Goal: Information Seeking & Learning: Check status

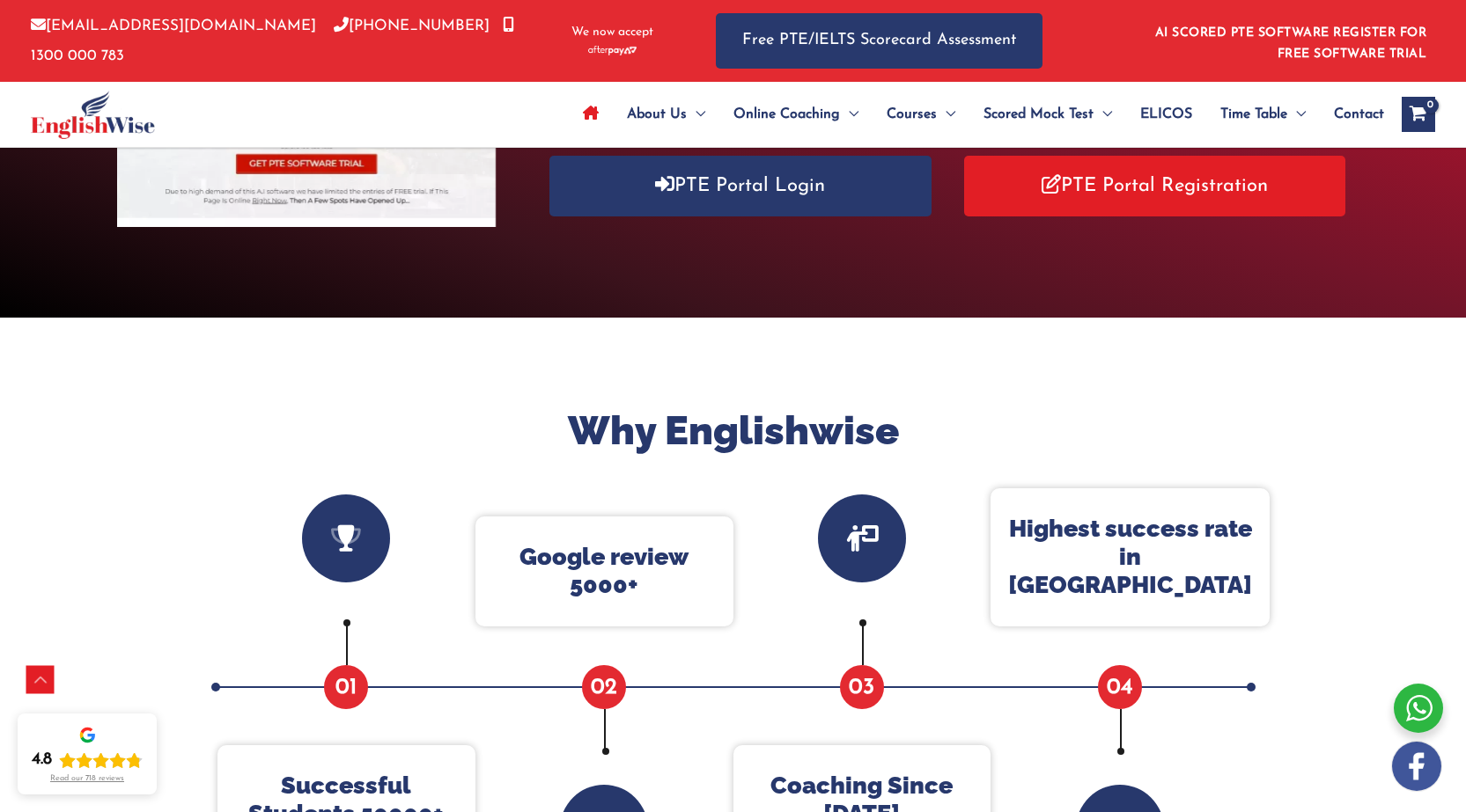
scroll to position [383, 0]
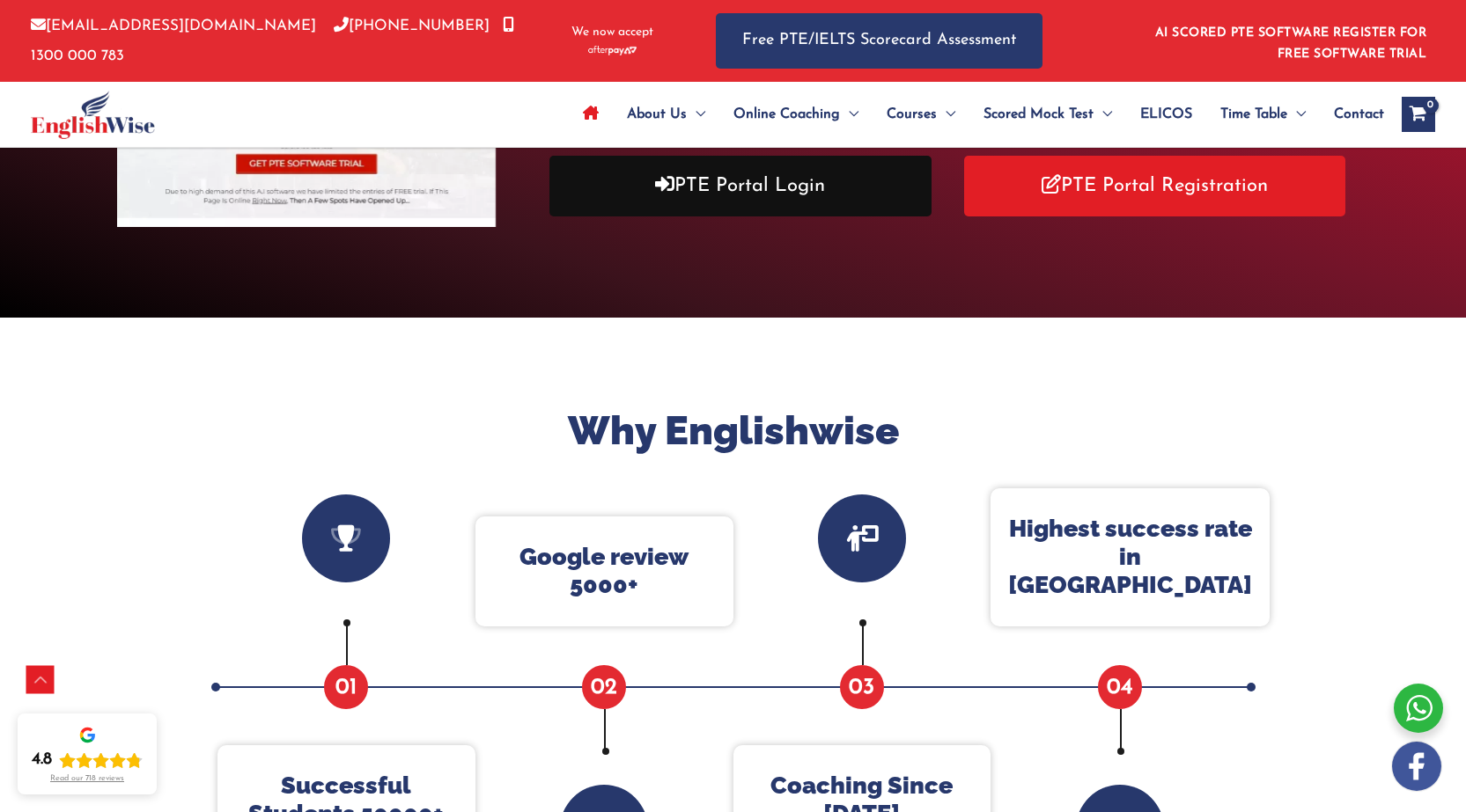
click at [745, 181] on link "PTE Portal Login" at bounding box center [739, 186] width 381 height 60
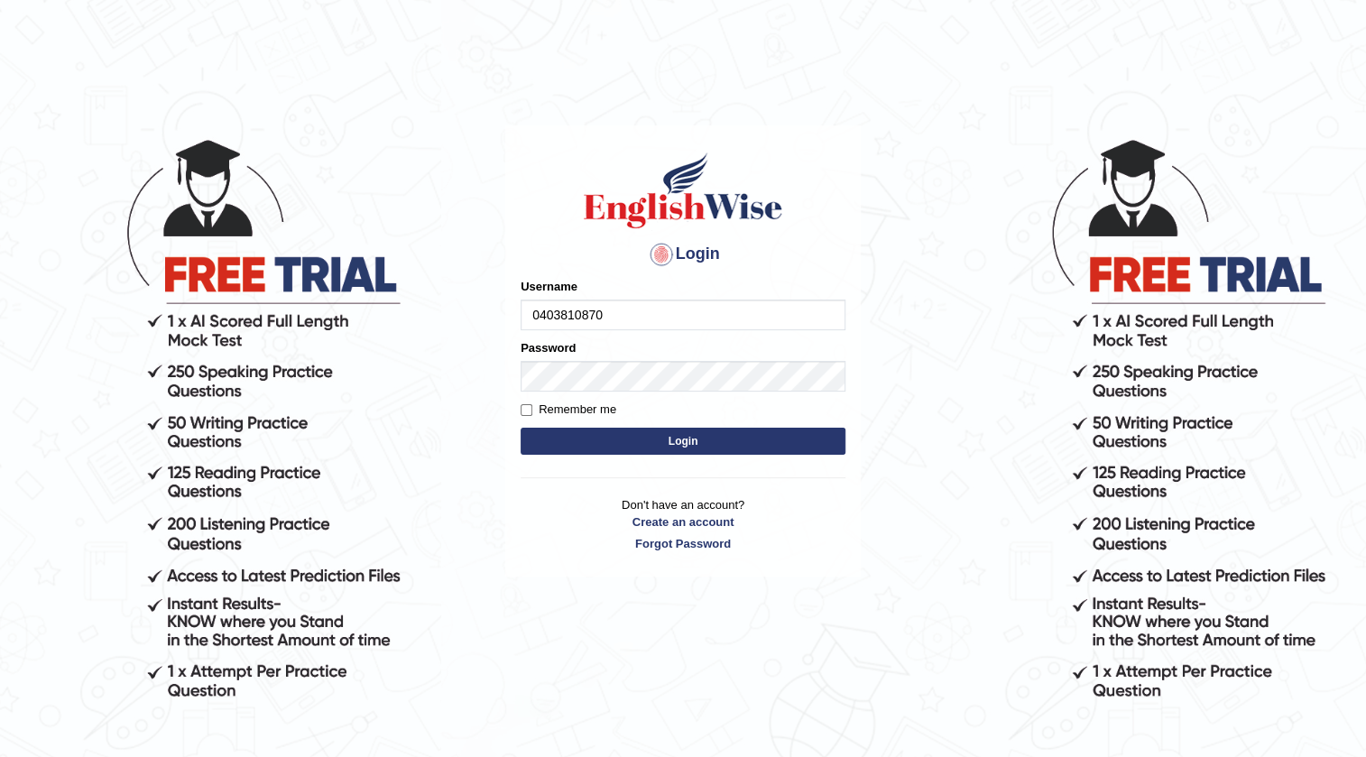
type input "0403810870"
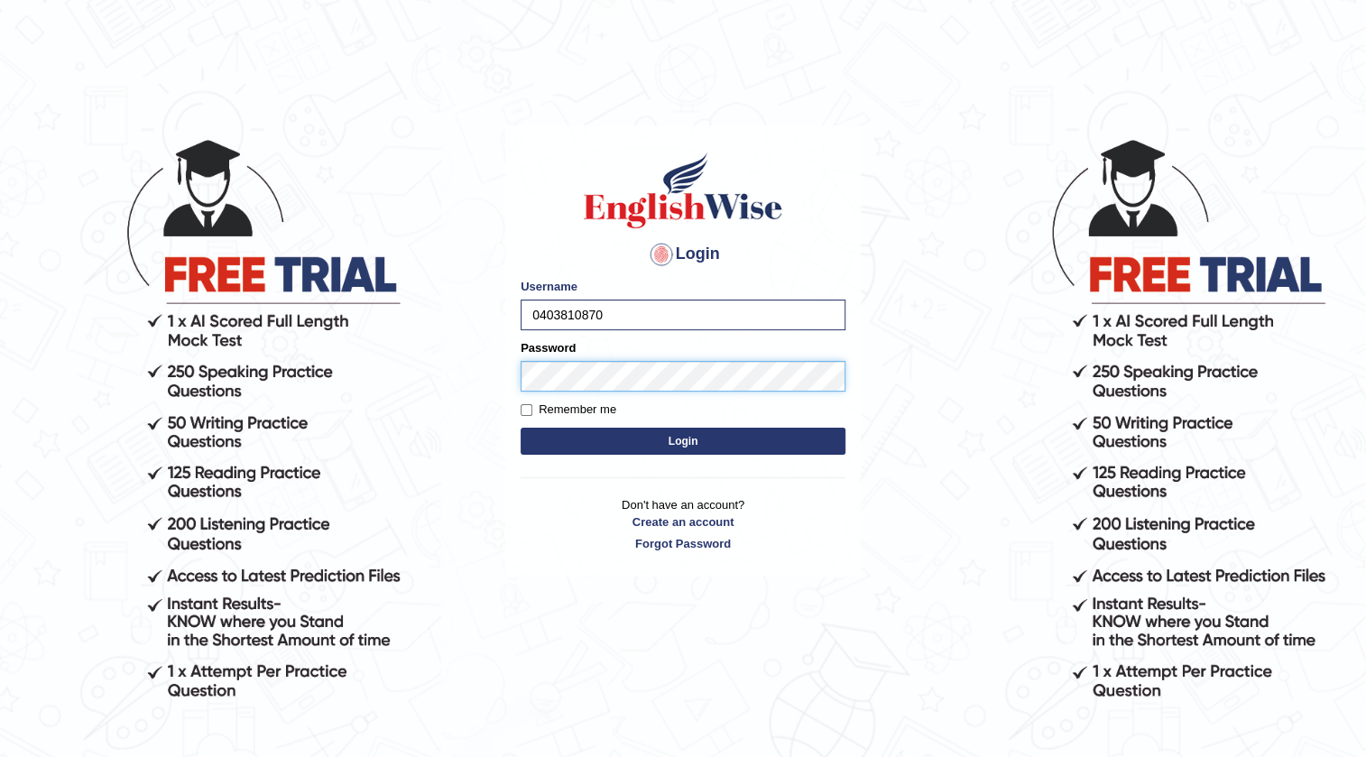
click at [521, 428] on button "Login" at bounding box center [683, 441] width 325 height 27
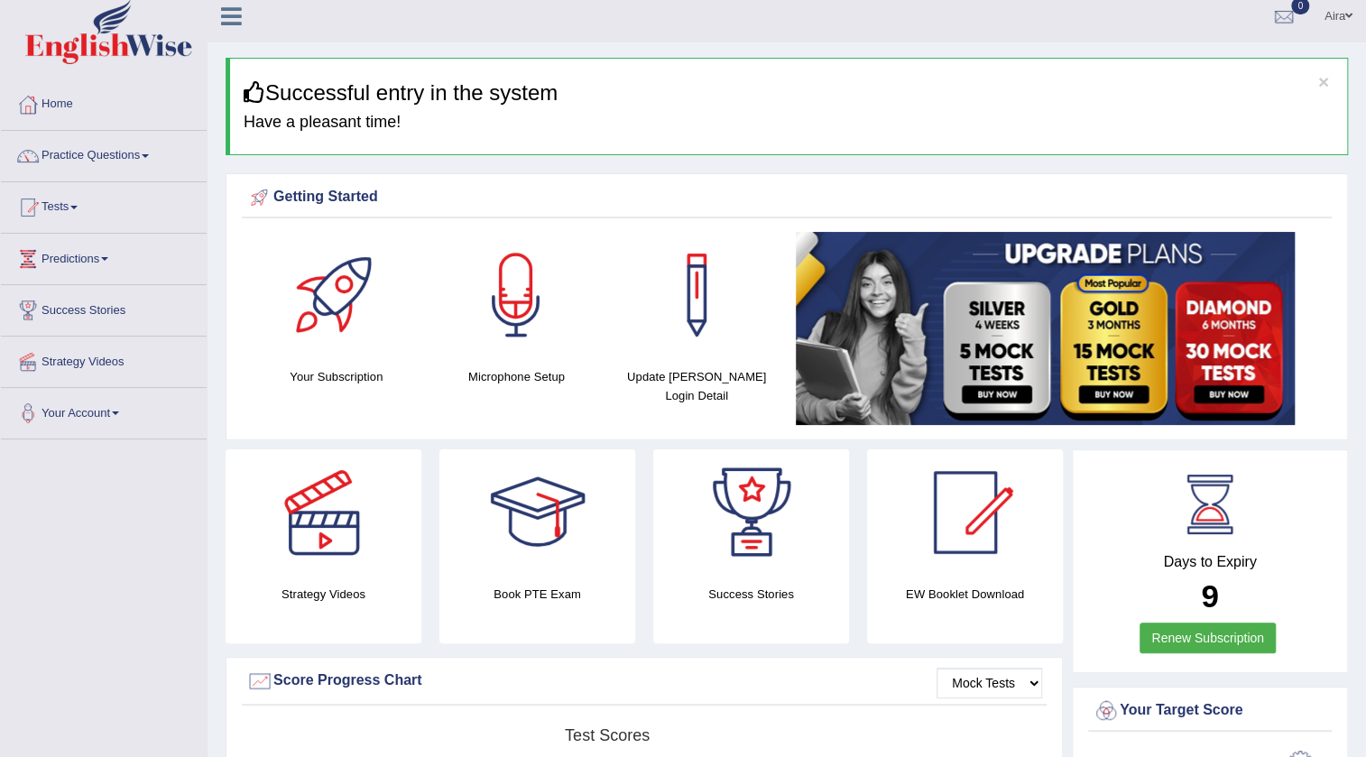
scroll to position [9, 0]
click at [71, 199] on link "Tests" at bounding box center [104, 205] width 206 height 45
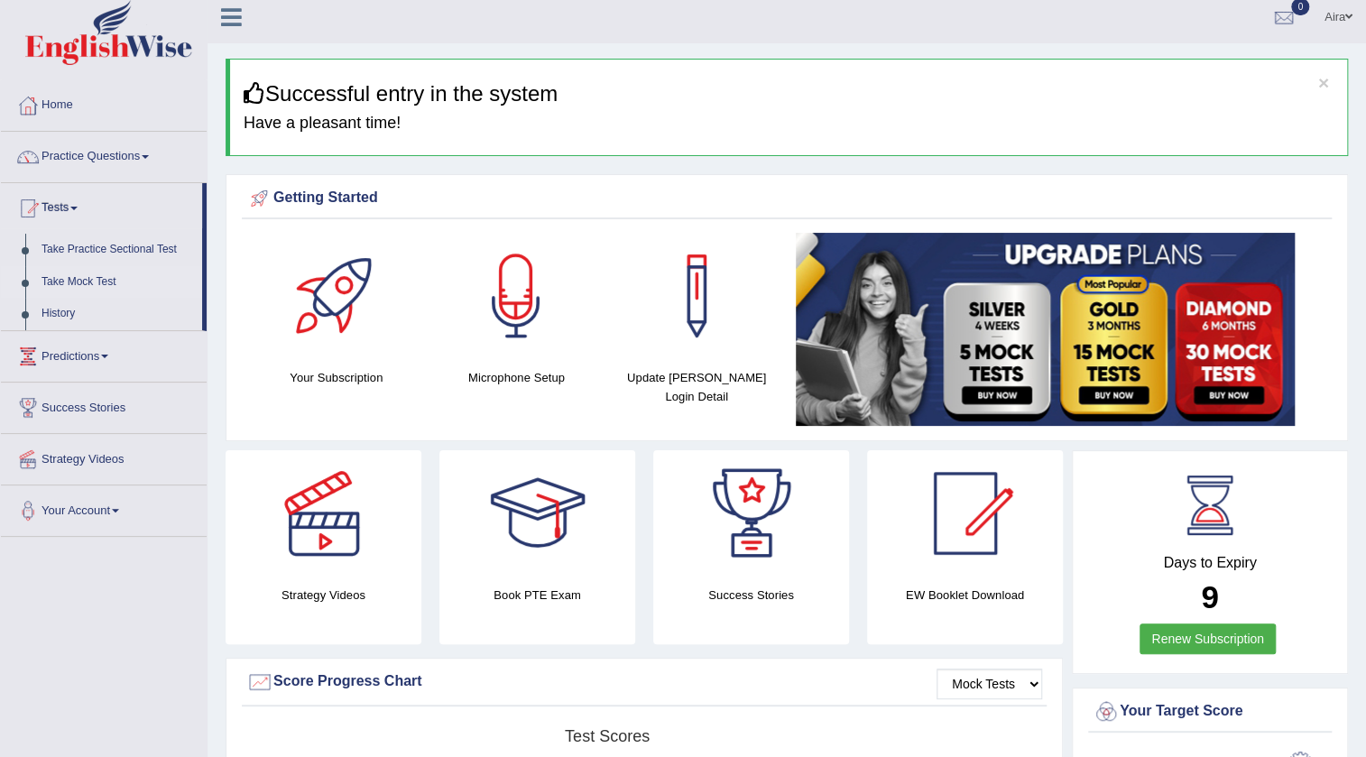
click at [81, 286] on link "Take Mock Test" at bounding box center [117, 282] width 169 height 32
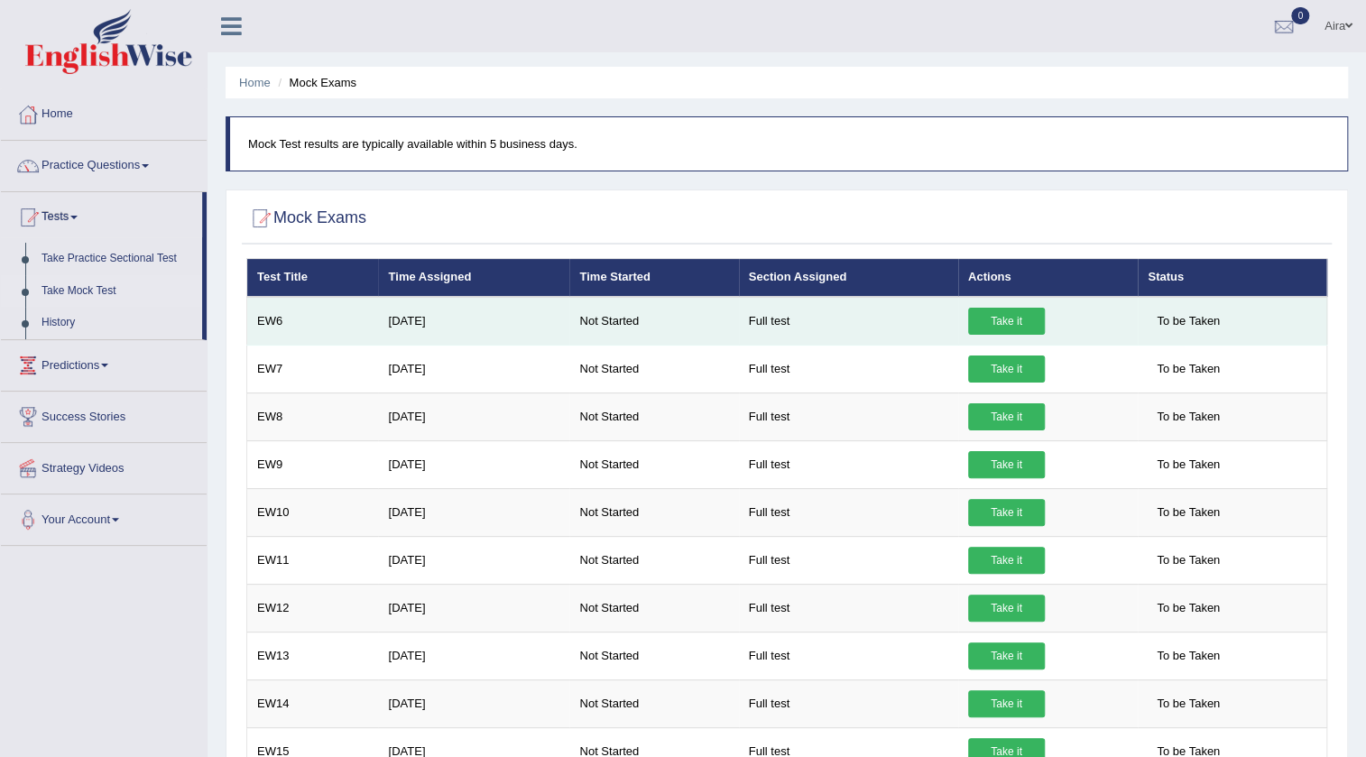
click at [998, 308] on link "Take it" at bounding box center [1006, 321] width 77 height 27
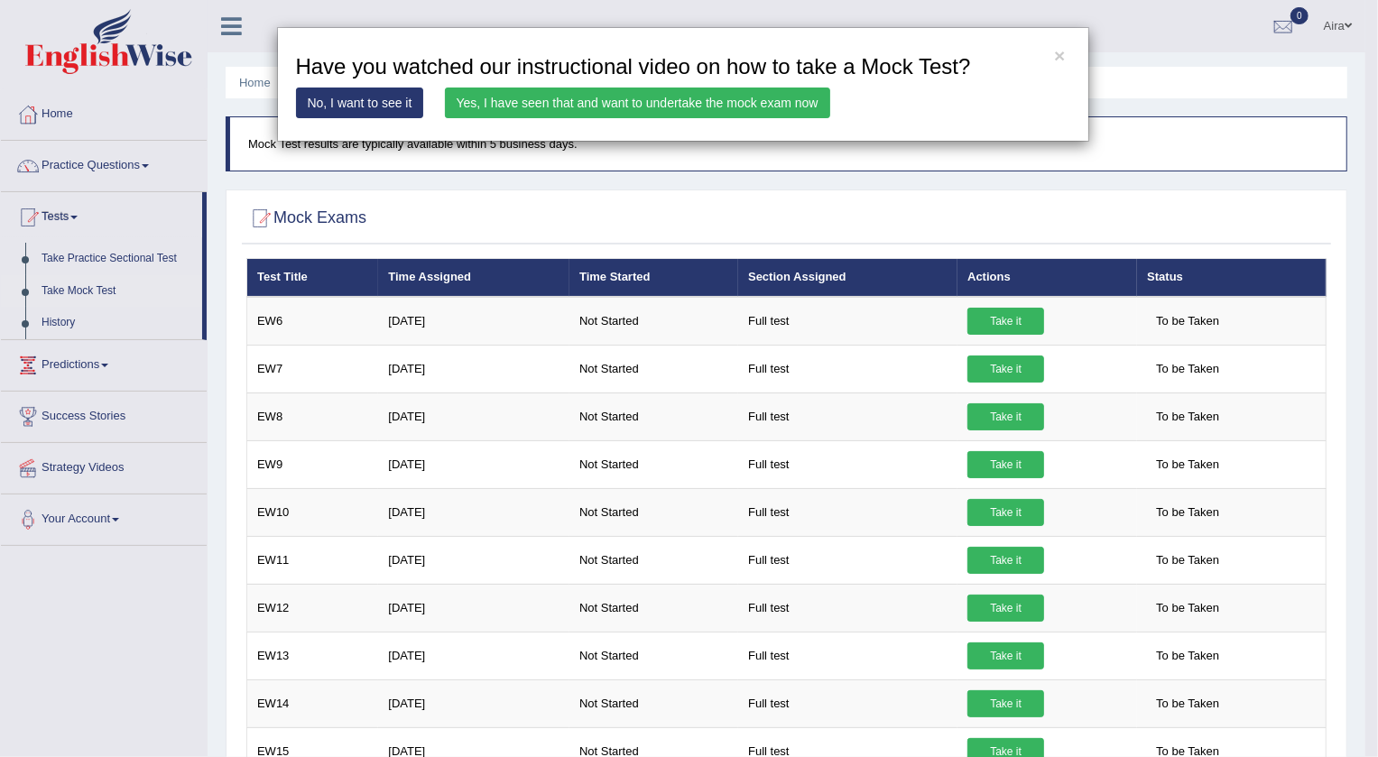
click at [492, 111] on link "Yes, I have seen that and want to undertake the mock exam now" at bounding box center [637, 103] width 385 height 31
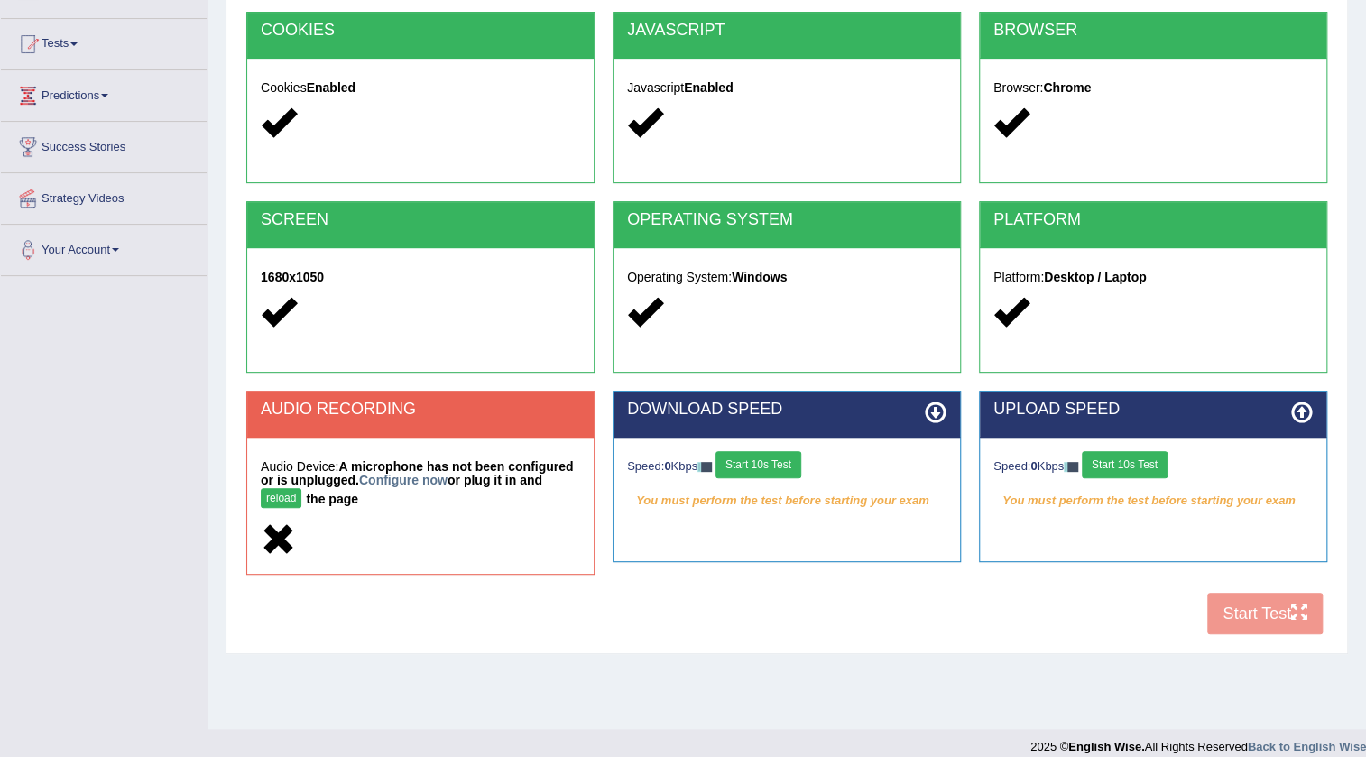
click at [772, 468] on button "Start 10s Test" at bounding box center [759, 464] width 86 height 27
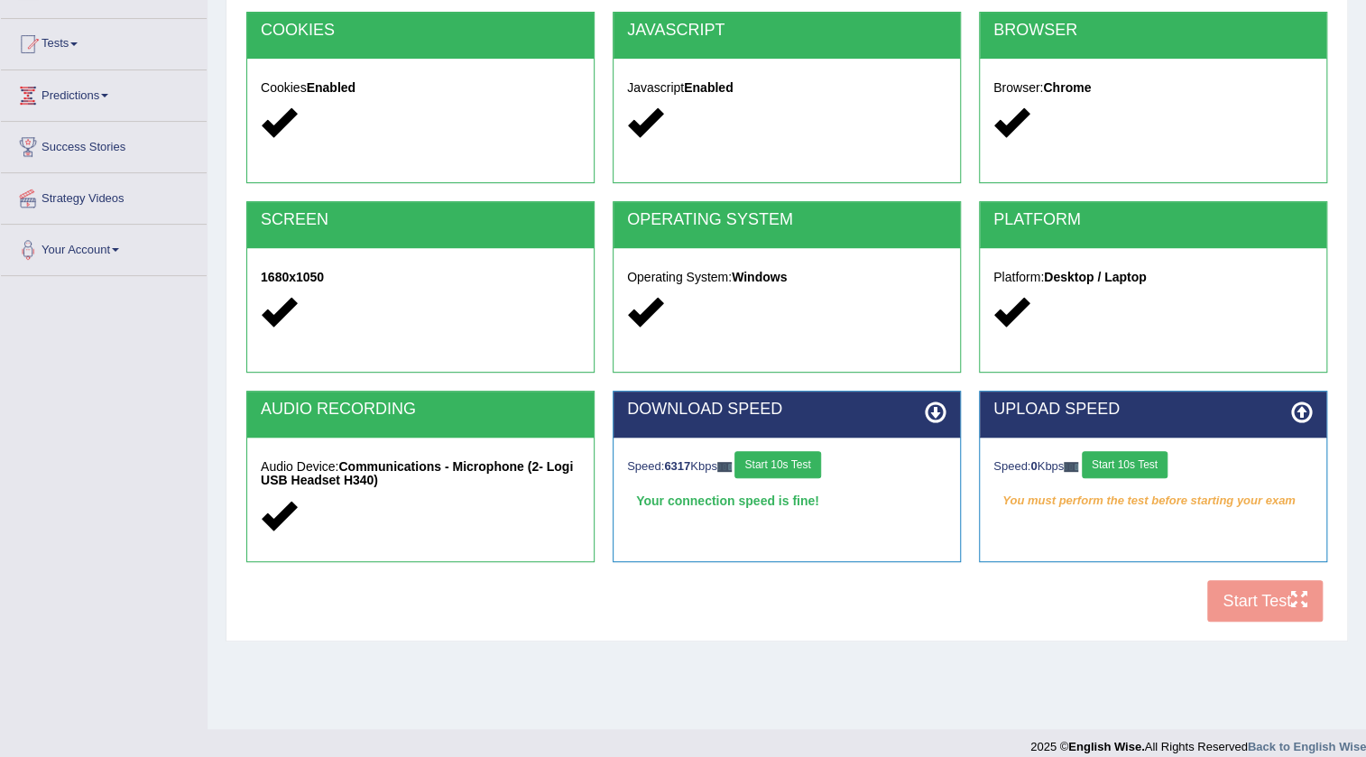
click at [1123, 458] on button "Start 10s Test" at bounding box center [1125, 464] width 86 height 27
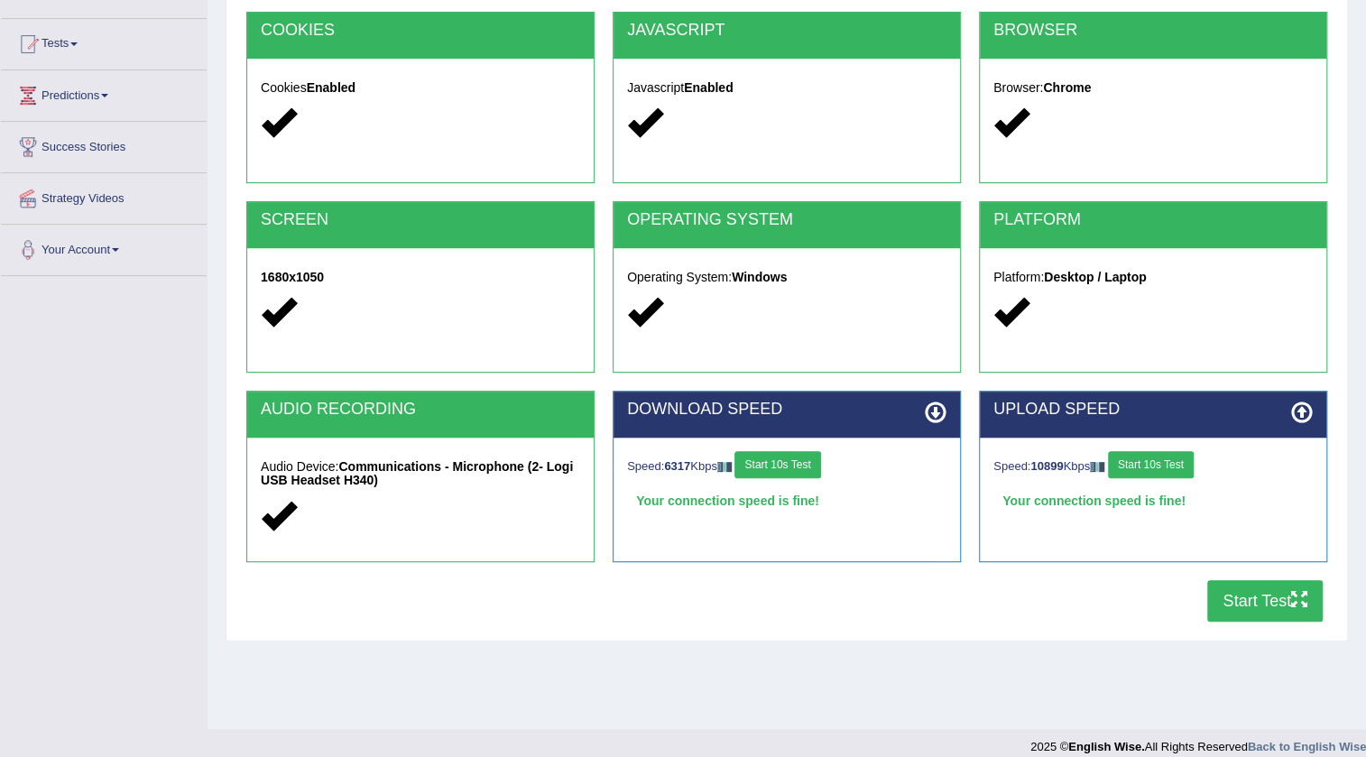
click at [1253, 606] on button "Start Test" at bounding box center [1266, 601] width 116 height 42
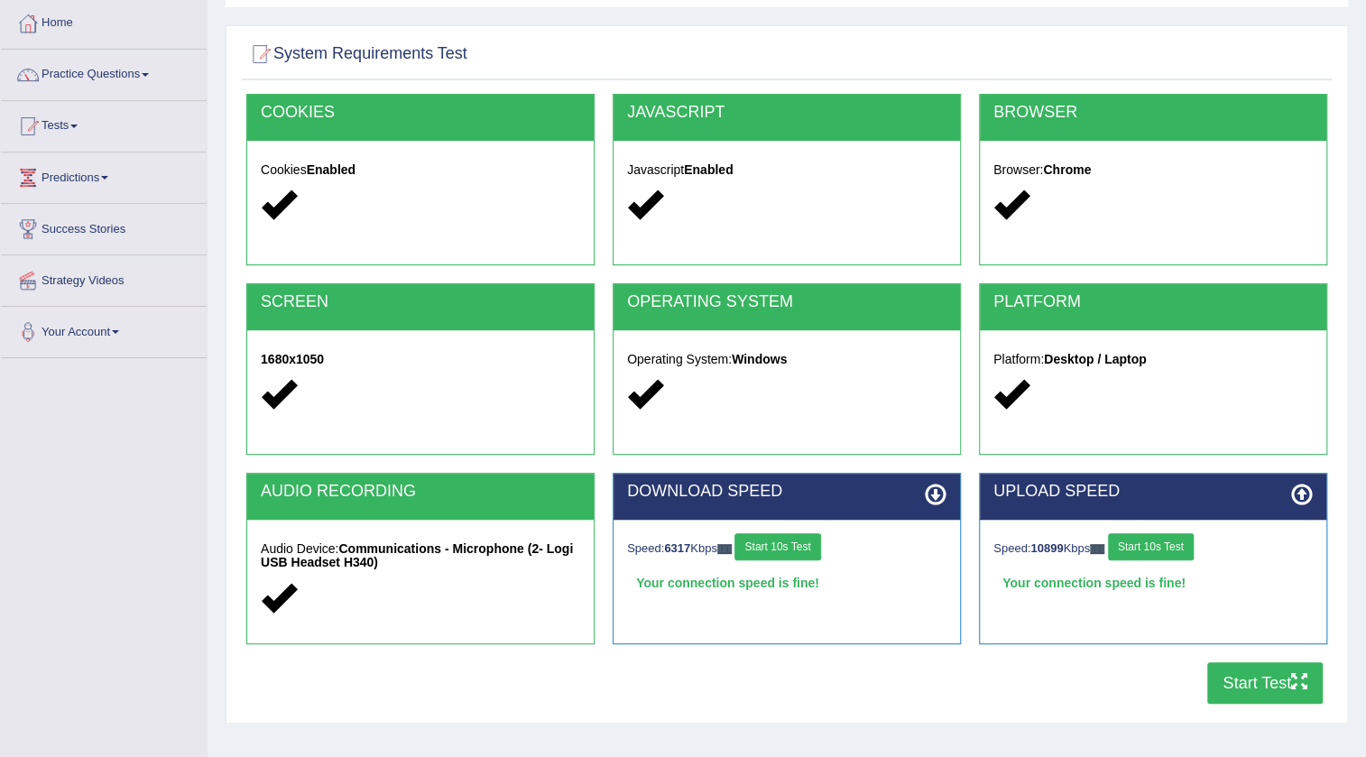
scroll to position [81, 0]
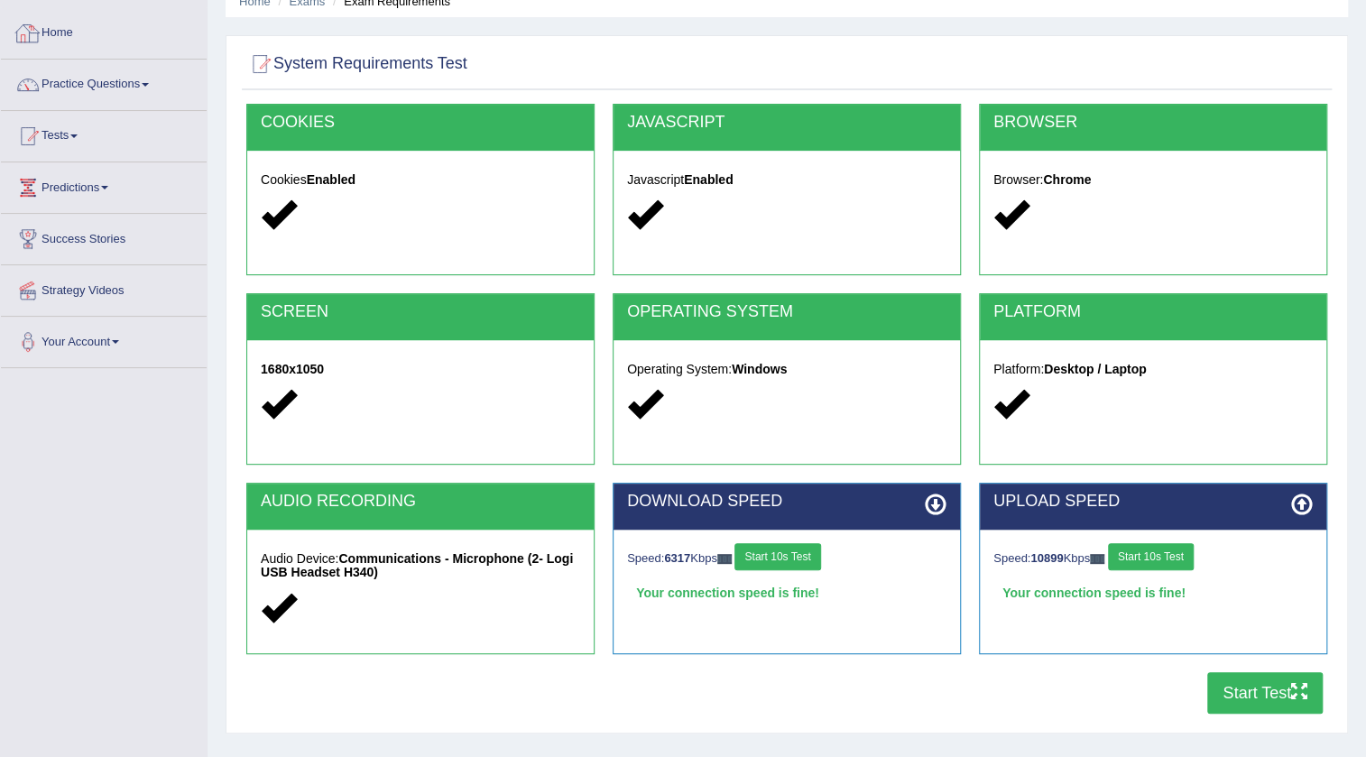
click at [79, 40] on link "Home" at bounding box center [104, 30] width 206 height 45
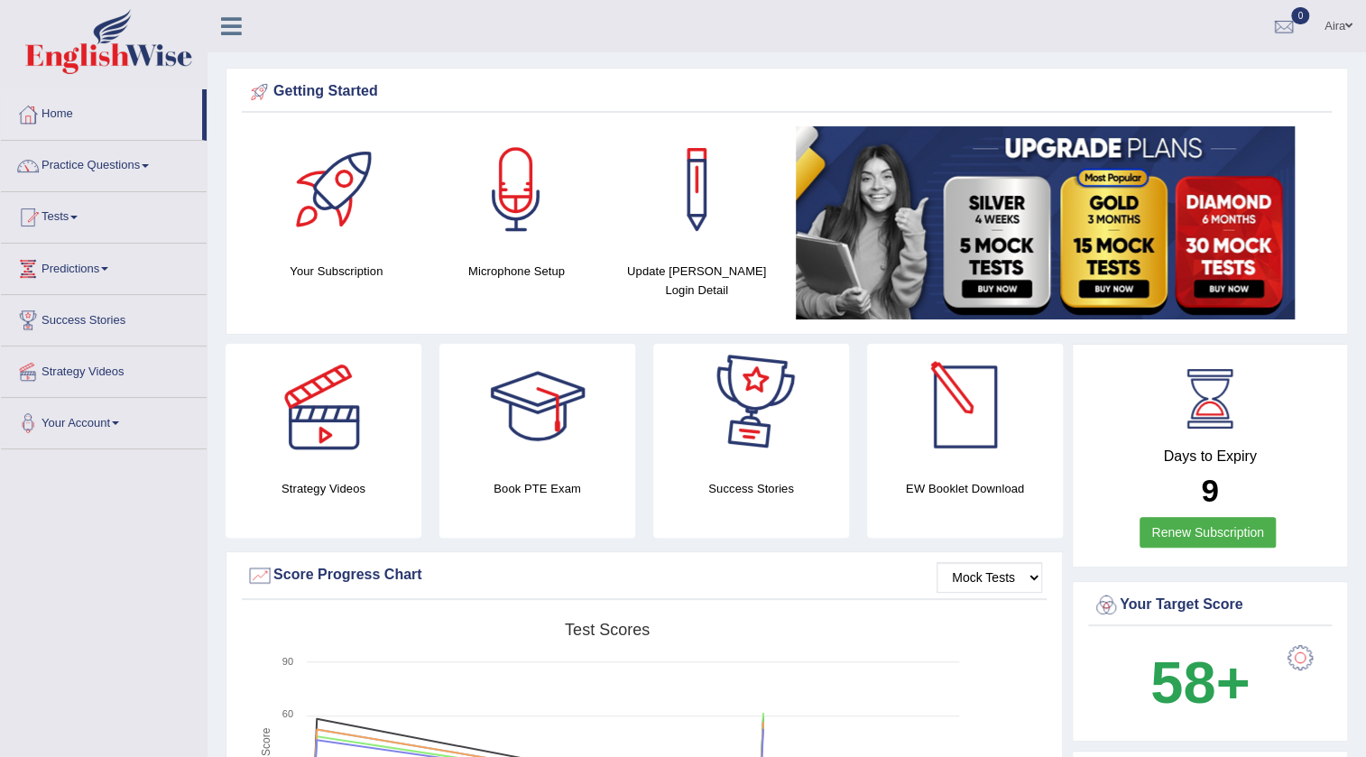
click at [1199, 523] on link "Renew Subscription" at bounding box center [1208, 532] width 136 height 31
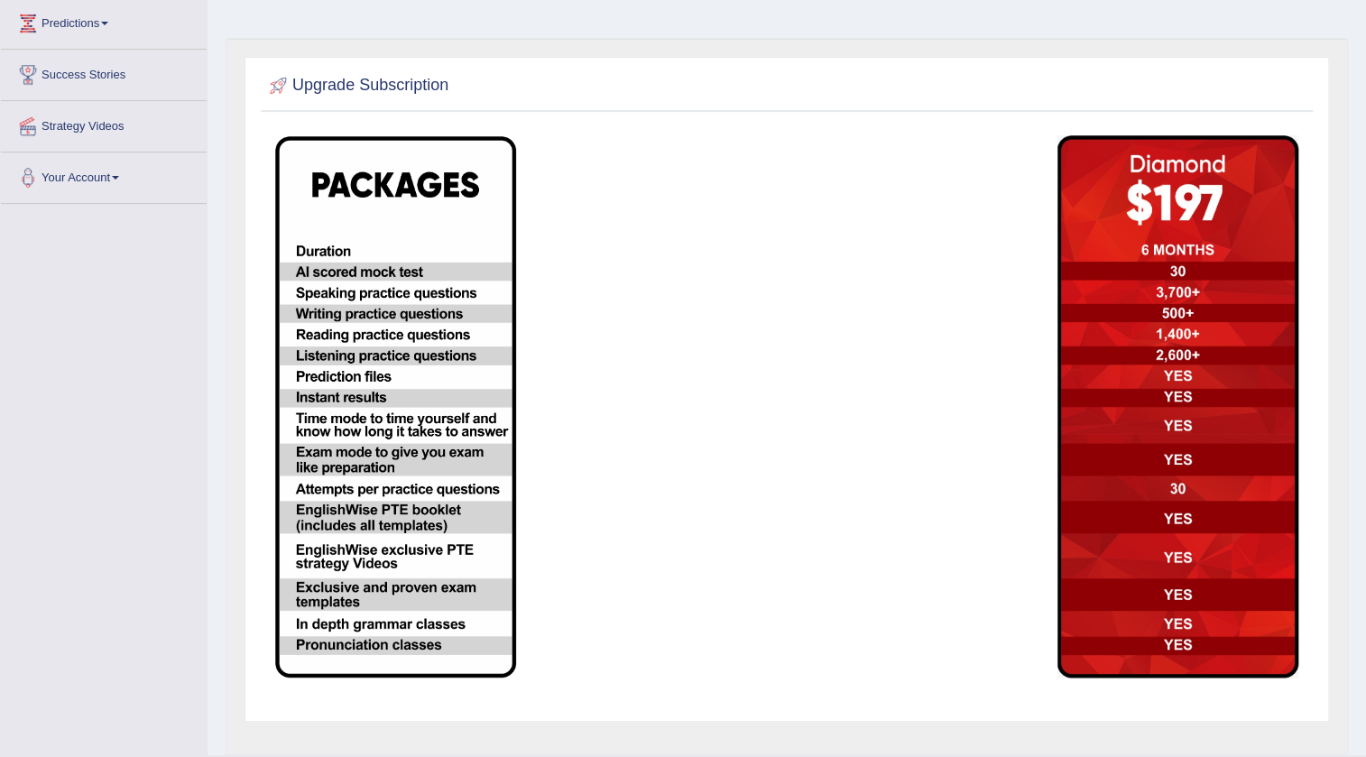
click at [379, 457] on img at bounding box center [395, 407] width 241 height 542
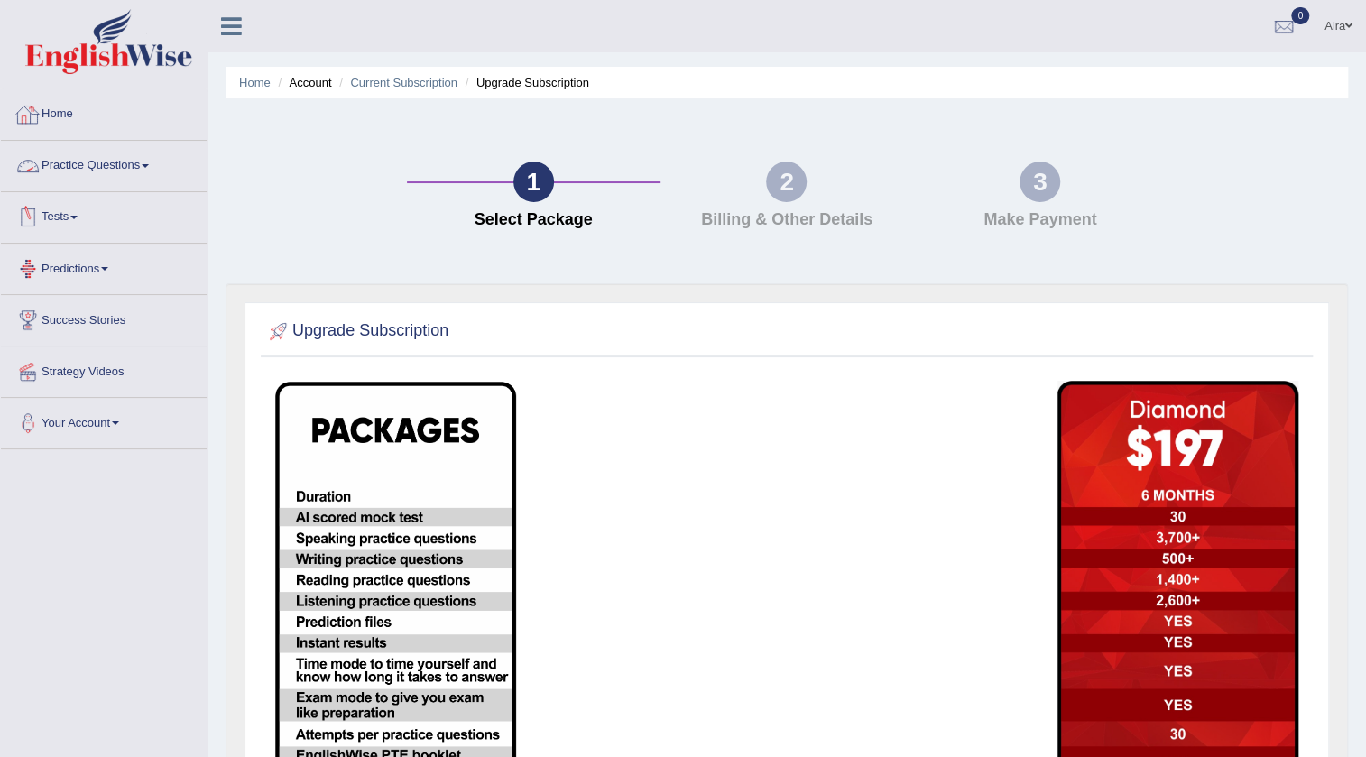
click at [40, 116] on div at bounding box center [27, 114] width 27 height 27
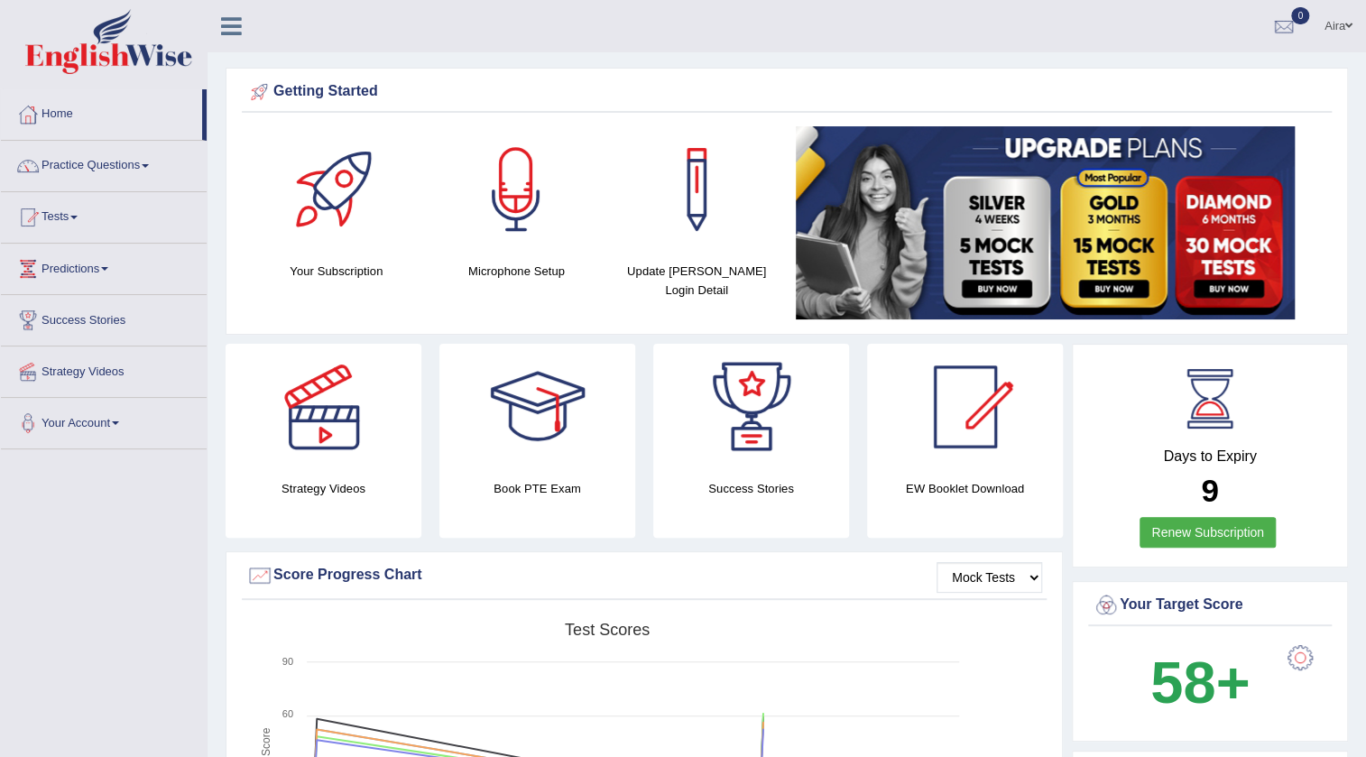
click at [65, 158] on link "Practice Questions" at bounding box center [104, 163] width 206 height 45
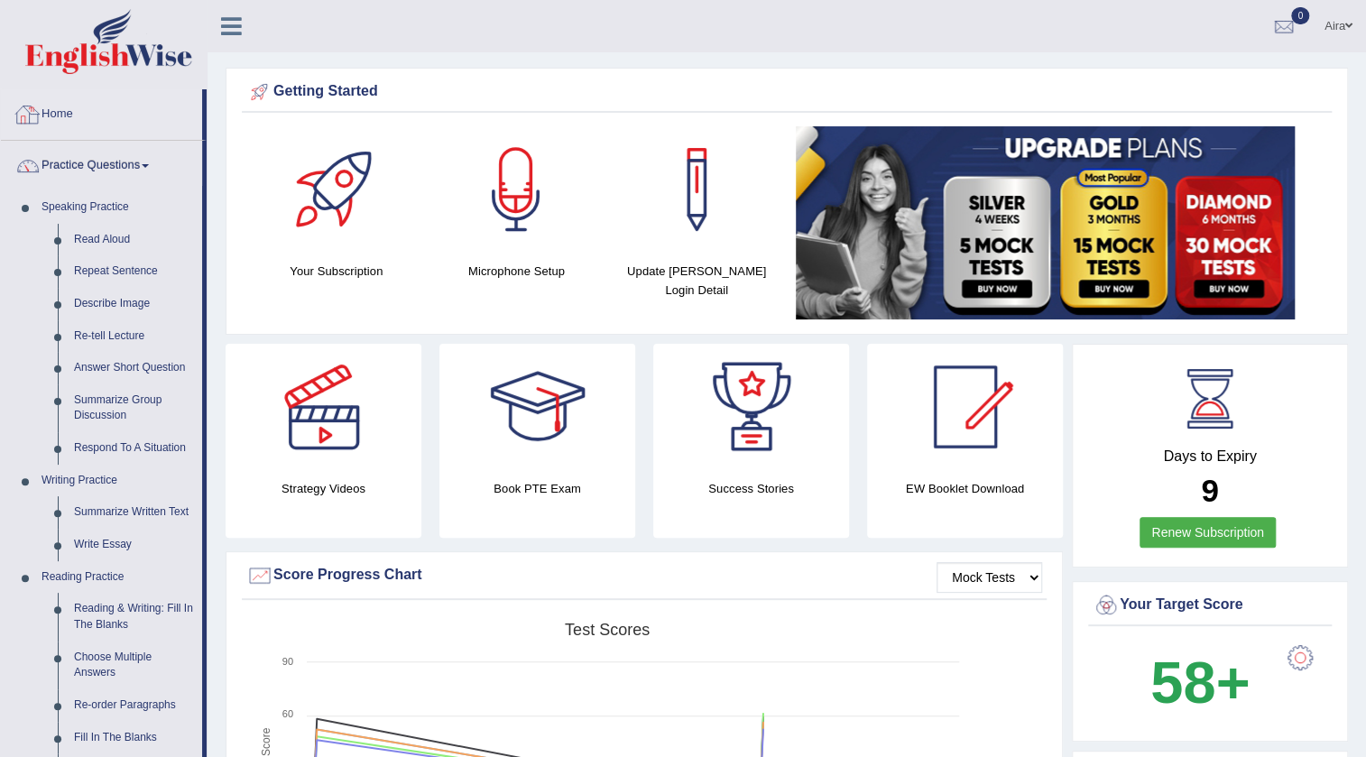
click at [40, 107] on div at bounding box center [27, 114] width 27 height 27
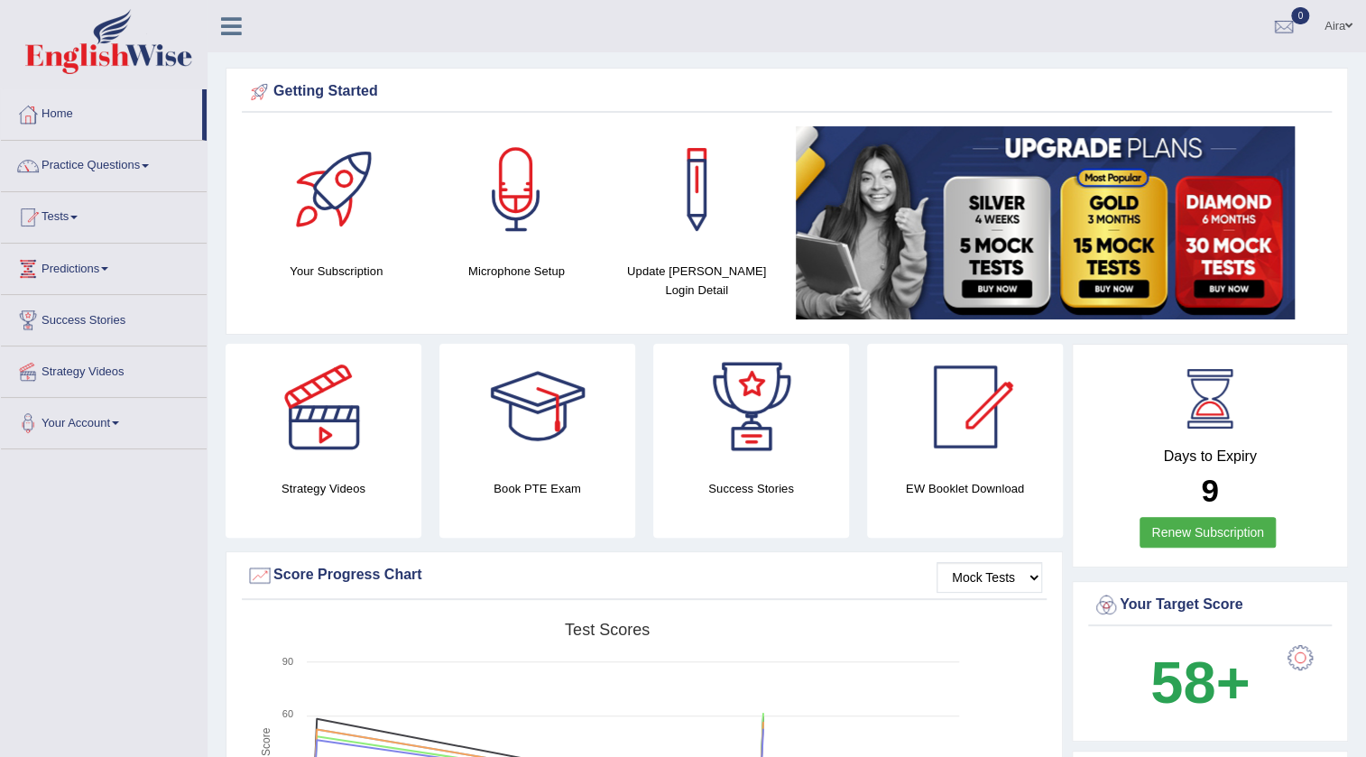
click at [51, 87] on div at bounding box center [104, 44] width 208 height 88
click at [67, 135] on li "Home" at bounding box center [104, 114] width 206 height 51
click at [65, 121] on link "Home" at bounding box center [101, 111] width 201 height 45
click at [1286, 36] on div at bounding box center [1284, 27] width 27 height 27
click at [1273, 36] on div at bounding box center [1284, 27] width 27 height 27
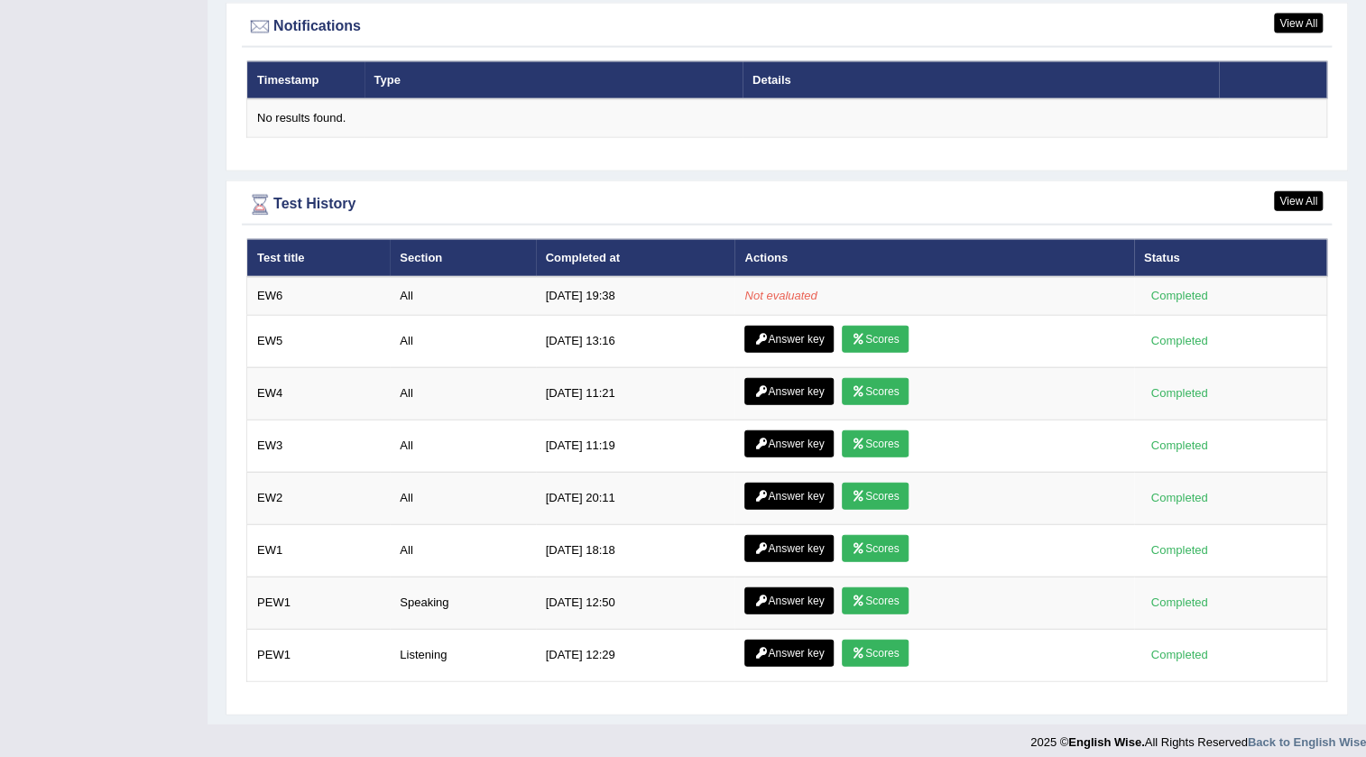
scroll to position [2214, 0]
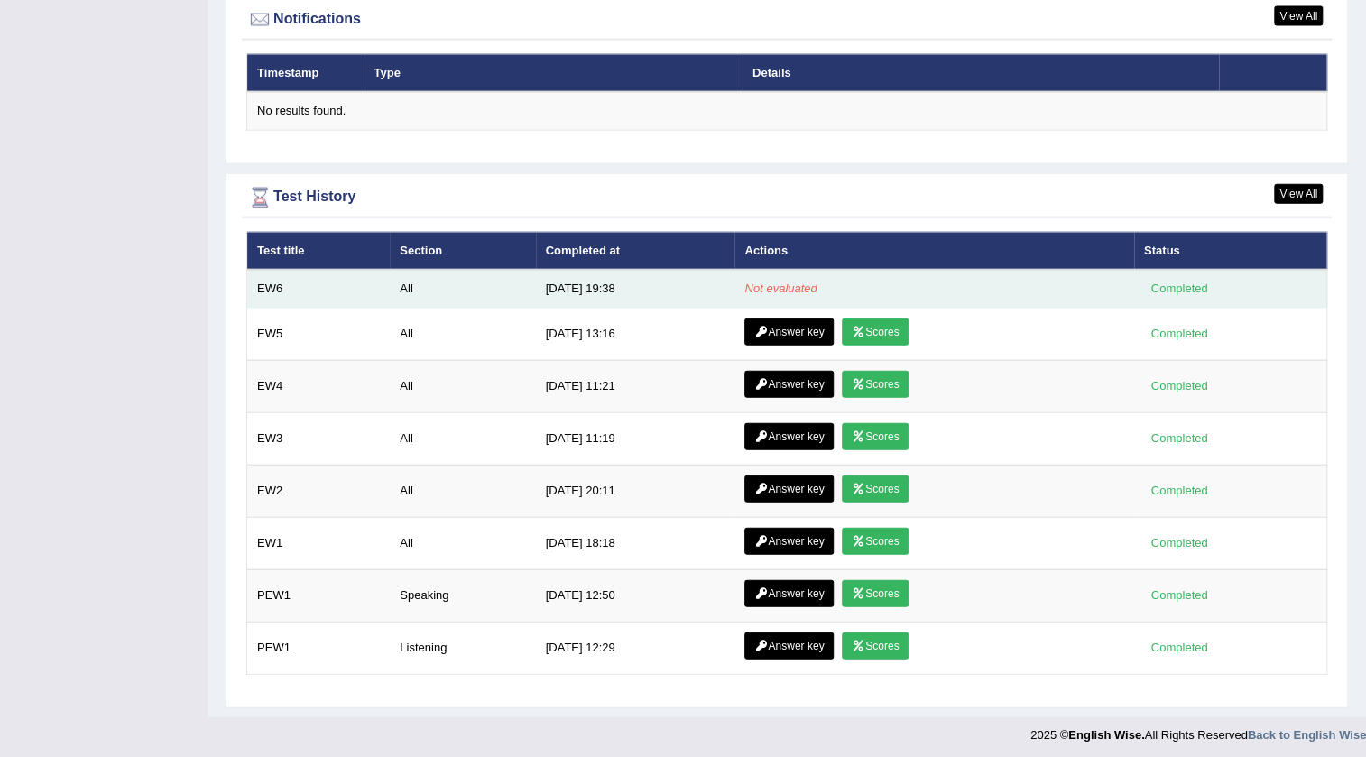
click at [273, 288] on td "EW6" at bounding box center [318, 289] width 143 height 38
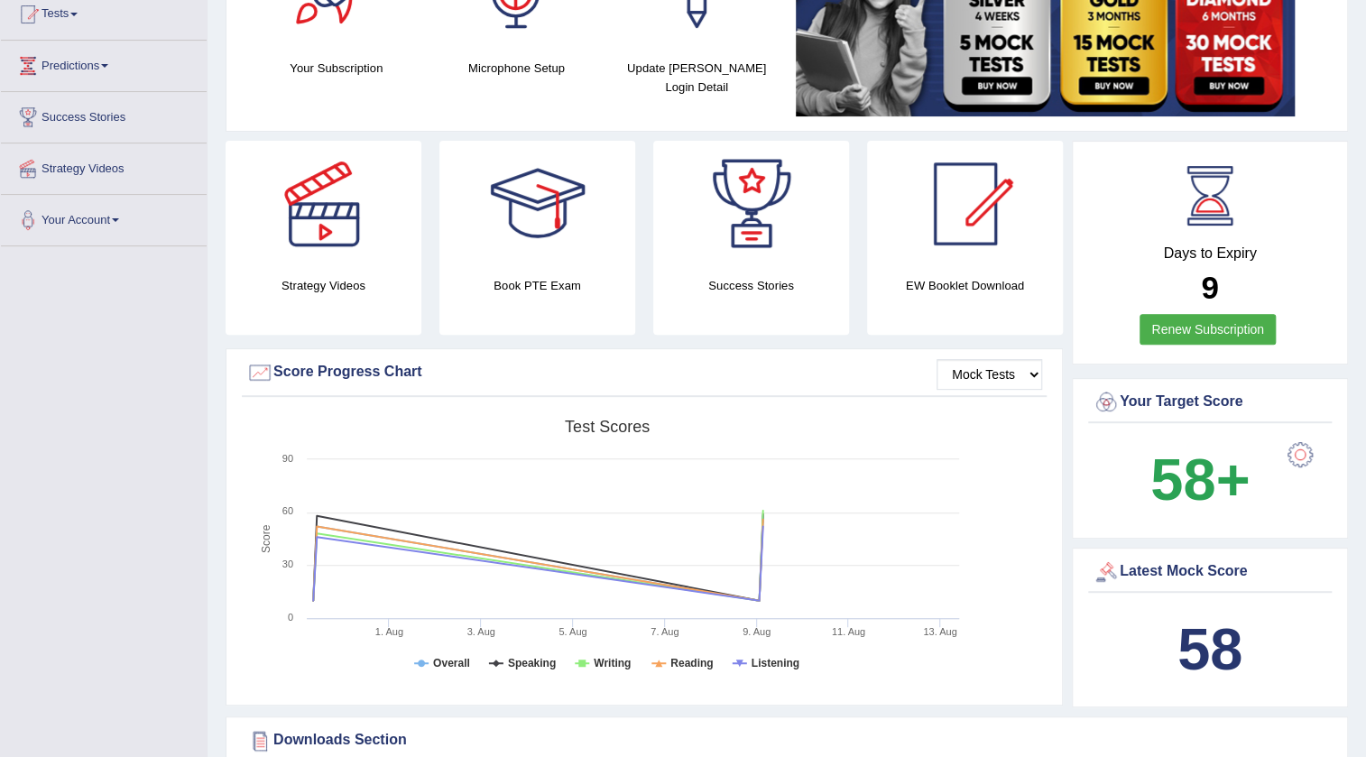
scroll to position [0, 0]
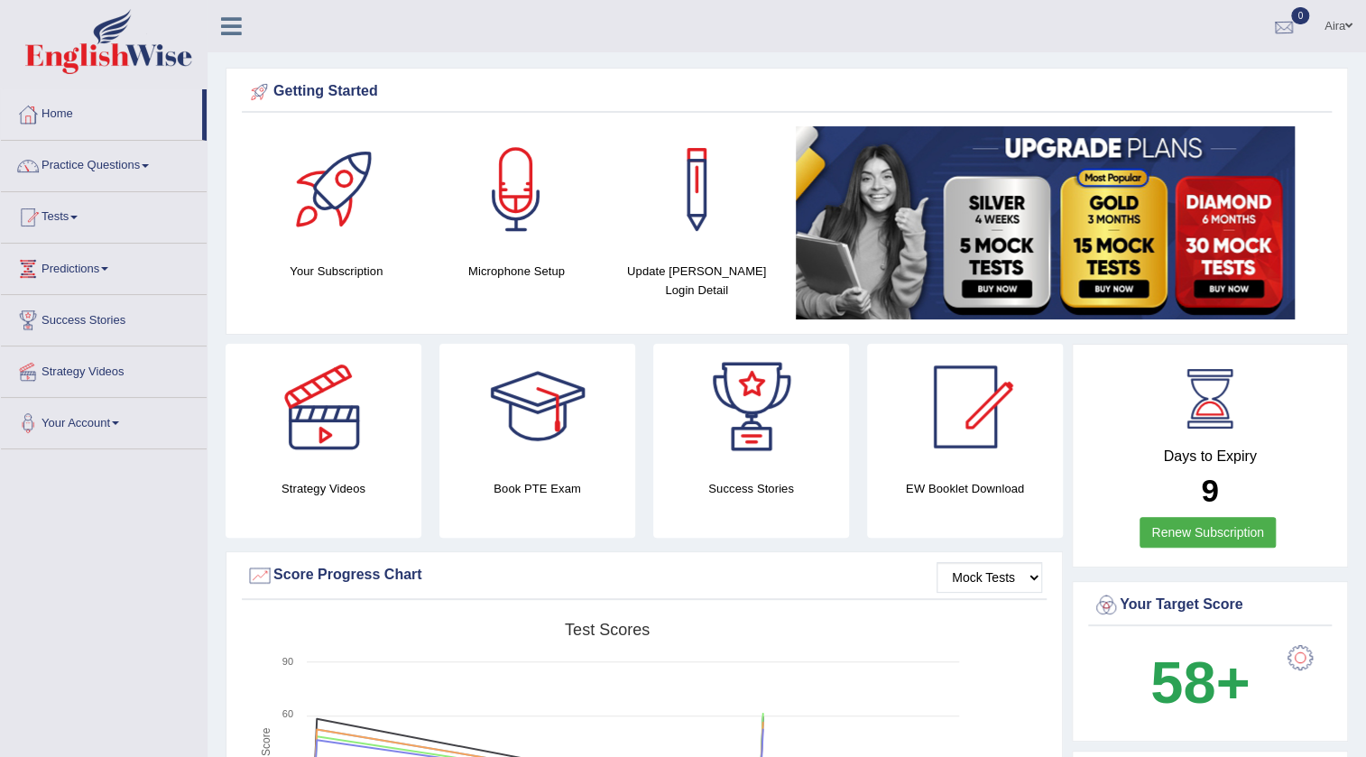
click at [1284, 32] on div at bounding box center [1284, 27] width 27 height 27
click at [1166, 72] on strong "See All Alerts" at bounding box center [1170, 76] width 80 height 14
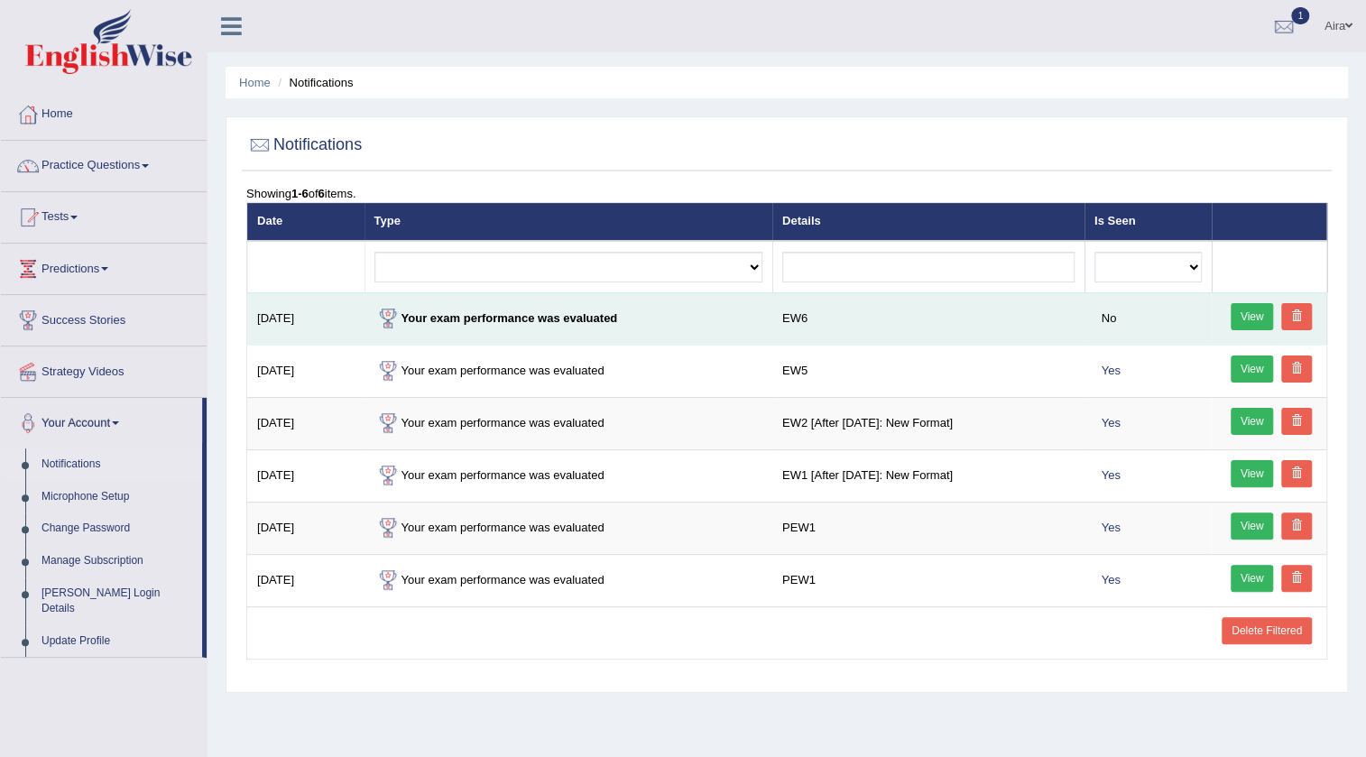
click at [1245, 321] on link "View" at bounding box center [1252, 316] width 43 height 27
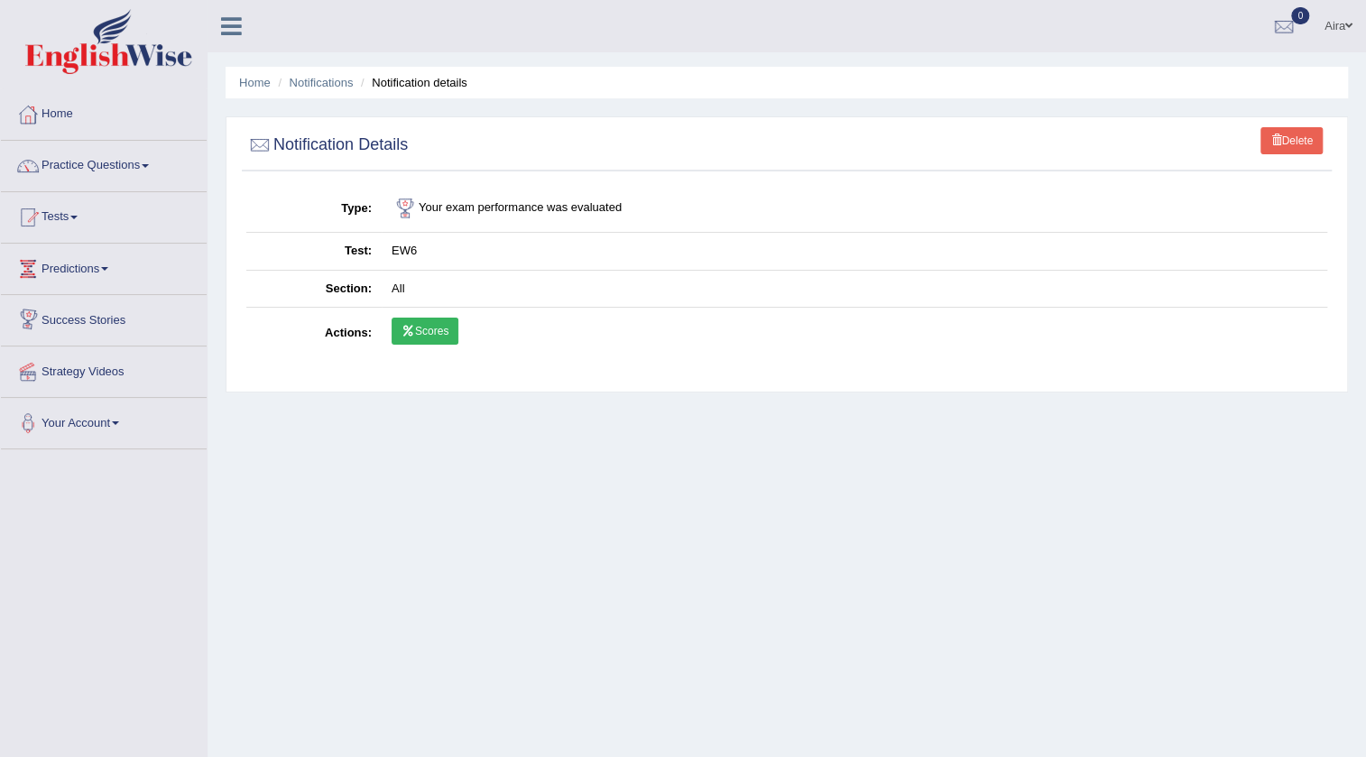
click at [435, 329] on link "Scores" at bounding box center [425, 331] width 67 height 27
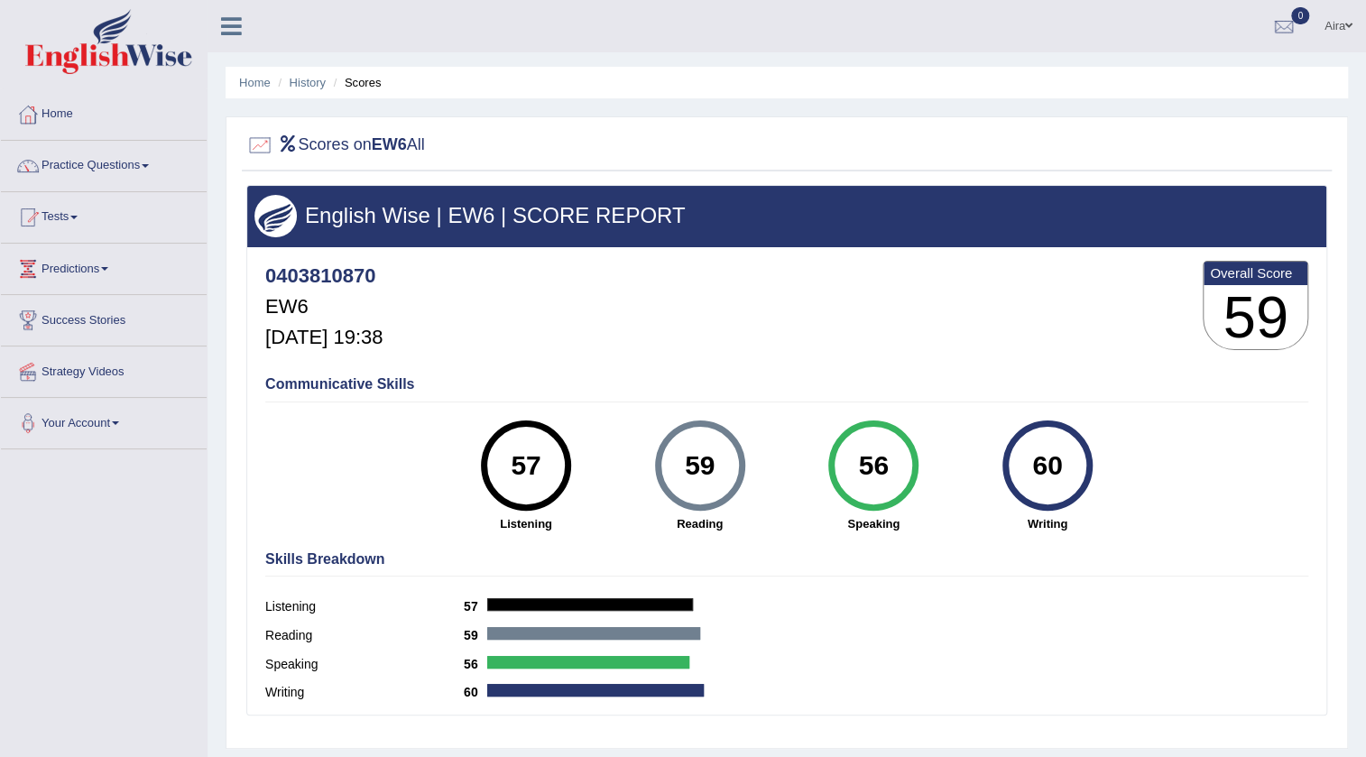
click at [1340, 26] on link "Aira" at bounding box center [1338, 23] width 55 height 47
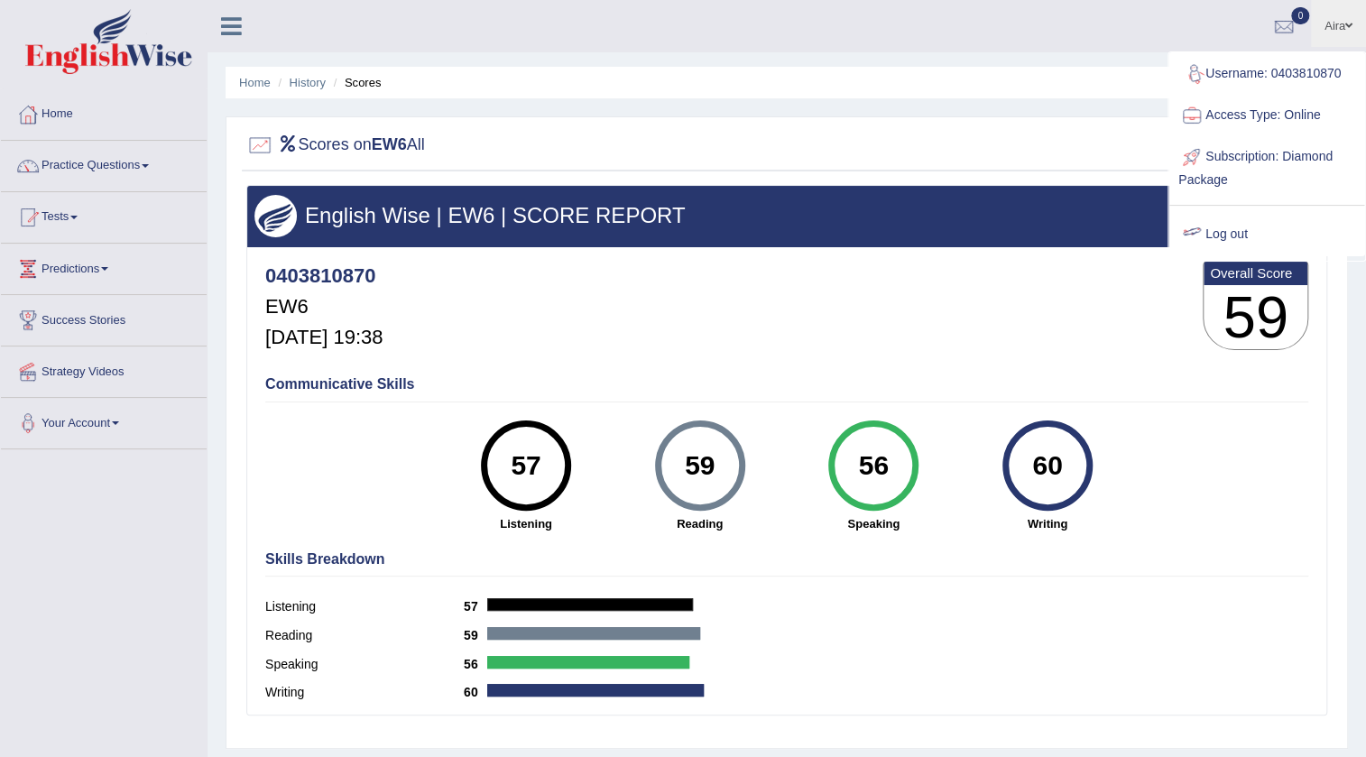
click at [1200, 221] on div at bounding box center [1192, 234] width 27 height 27
